Goal: Transaction & Acquisition: Purchase product/service

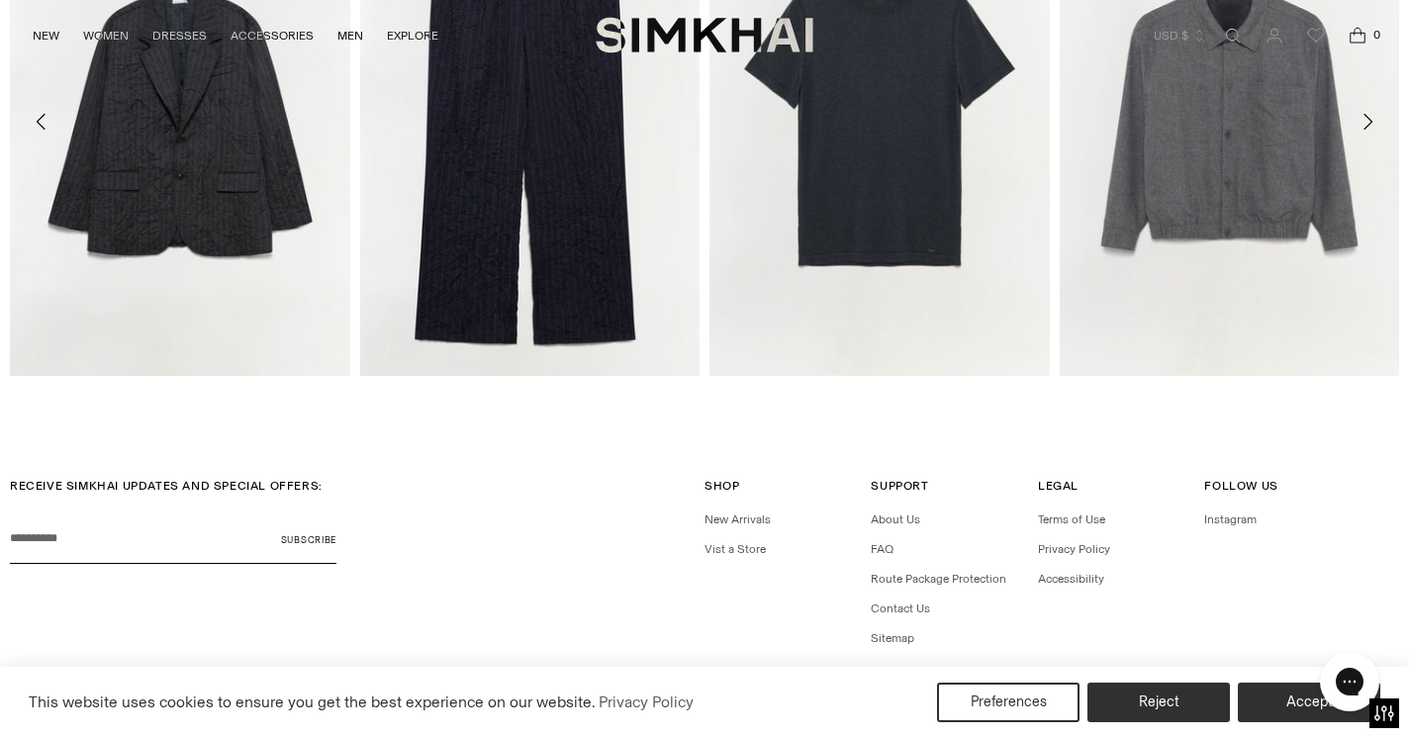
scroll to position [4936, 0]
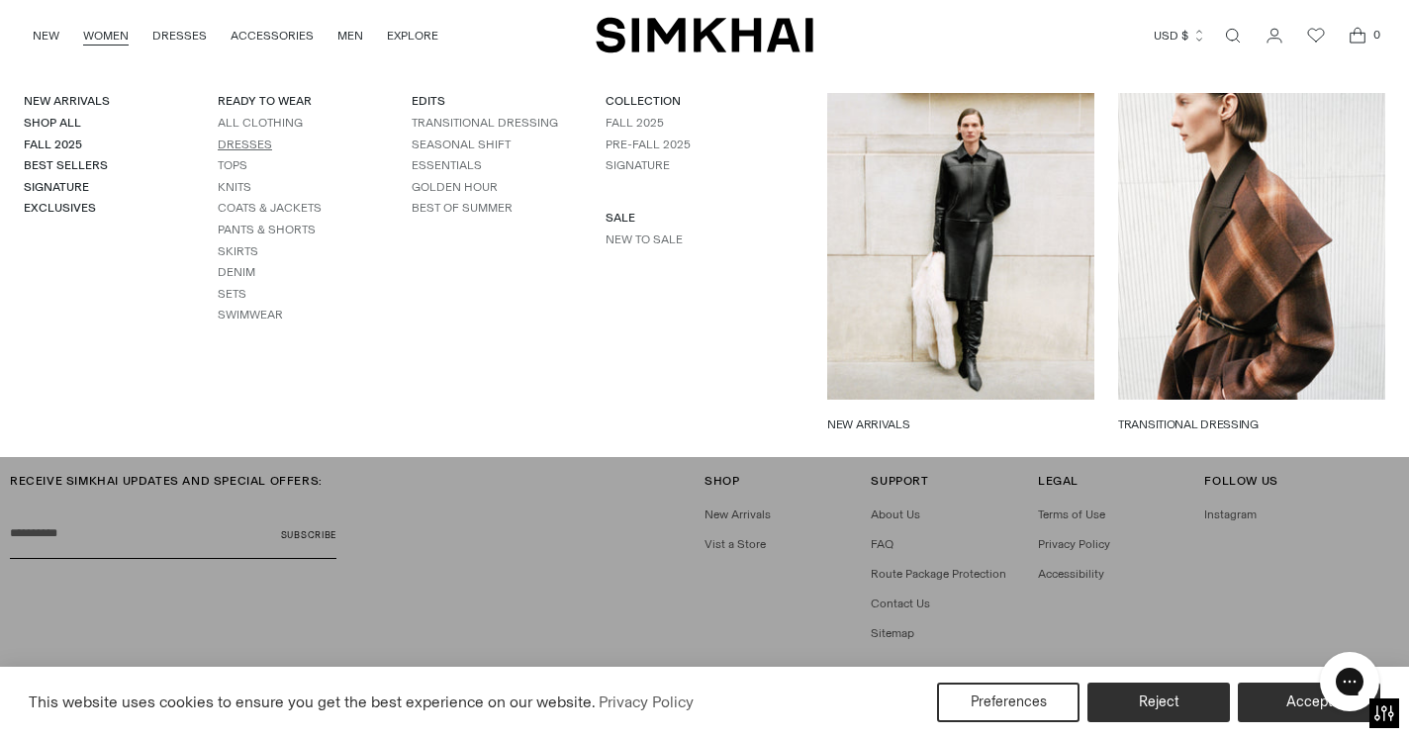
click at [236, 143] on link "Dresses" at bounding box center [245, 144] width 54 height 14
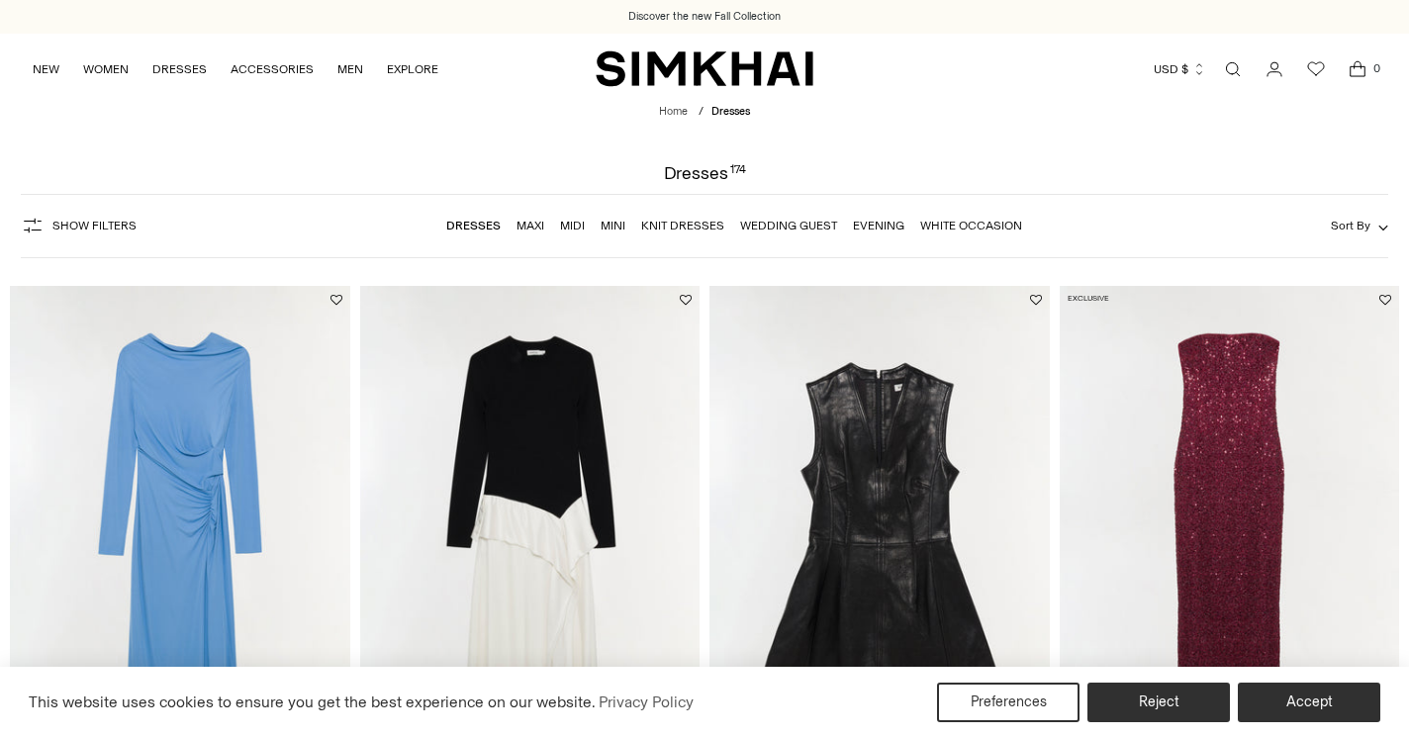
click at [0, 0] on img "Juliette Leather Mini Dress" at bounding box center [0, 0] width 0 height 0
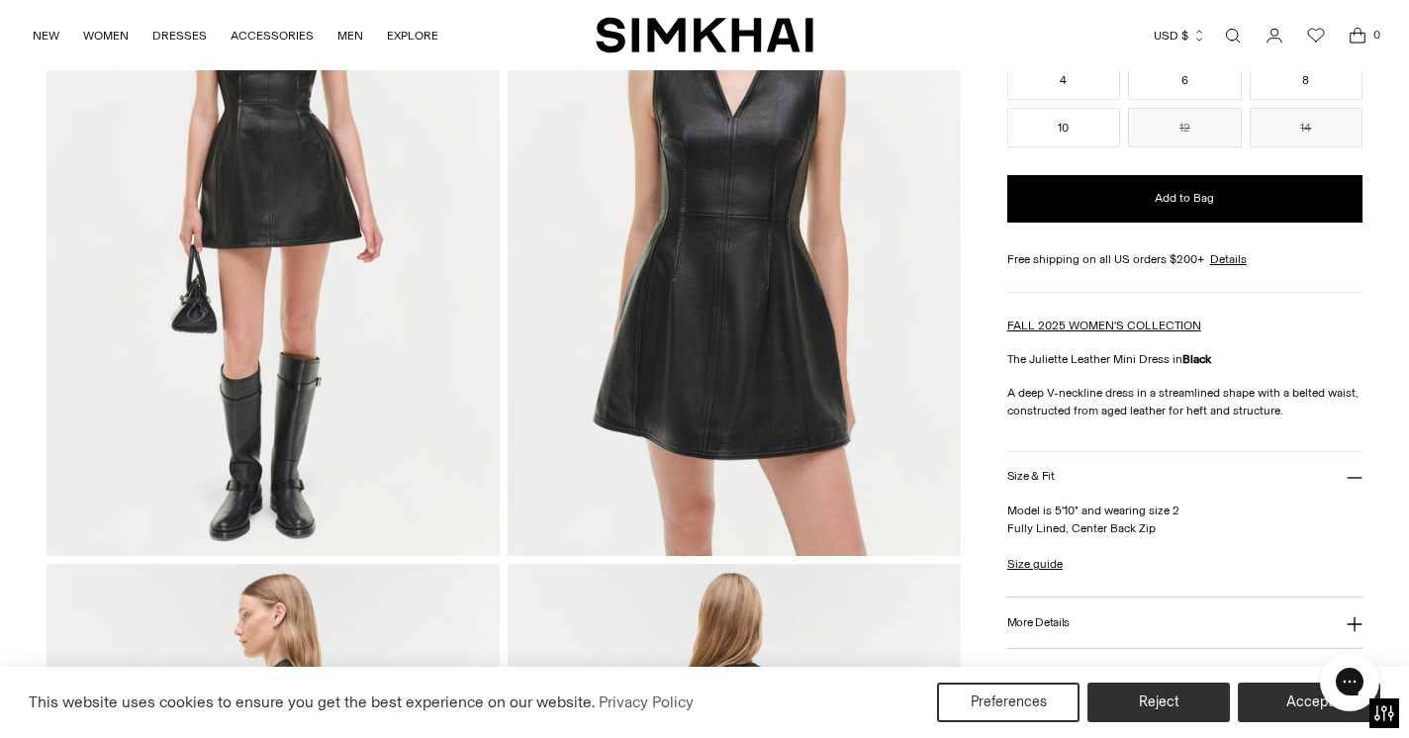
scroll to position [269, 0]
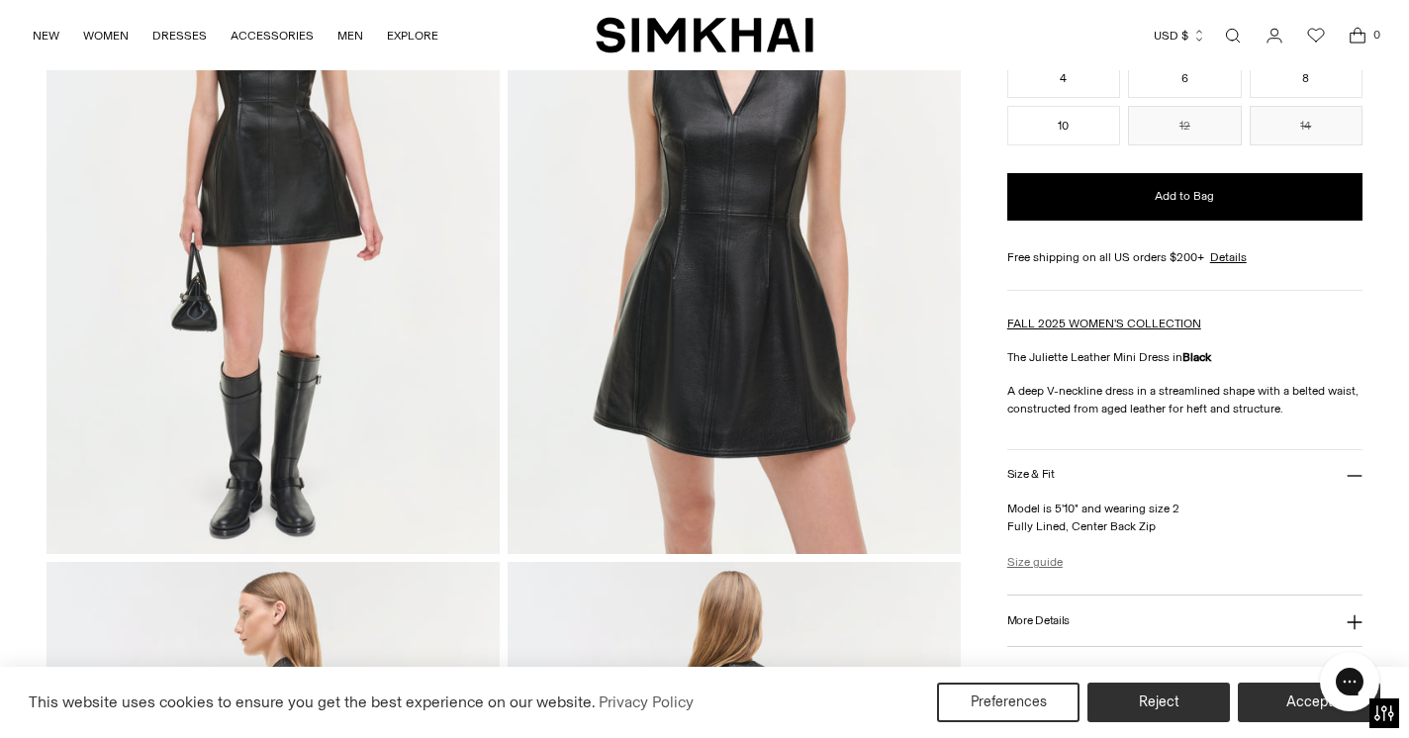
click at [1054, 563] on link "Size guide" at bounding box center [1034, 562] width 55 height 18
